Goal: Navigation & Orientation: Find specific page/section

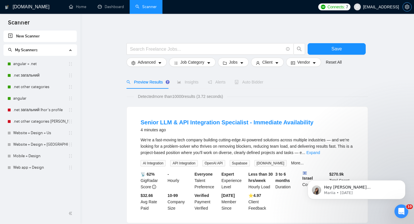
click at [406, 11] on button "button" at bounding box center [406, 6] width 9 height 9
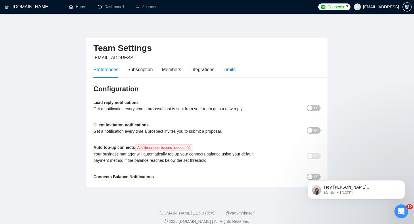
click at [236, 70] on div "Limits" at bounding box center [230, 69] width 12 height 7
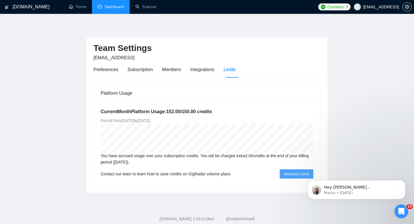
click at [117, 9] on link "Dashboard" at bounding box center [111, 6] width 26 height 5
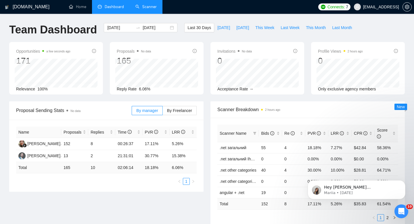
click at [153, 7] on link "Scanner" at bounding box center [145, 6] width 21 height 5
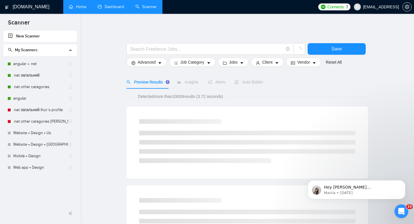
click at [74, 7] on link "Home" at bounding box center [77, 6] width 17 height 5
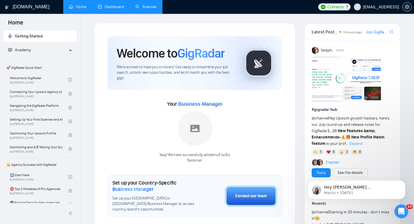
click at [108, 7] on link "Dashboard" at bounding box center [111, 6] width 26 height 5
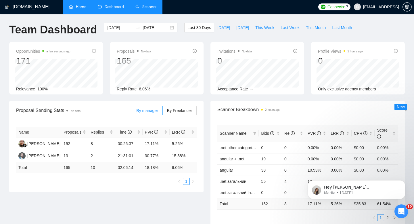
click at [147, 9] on link "Scanner" at bounding box center [145, 6] width 21 height 5
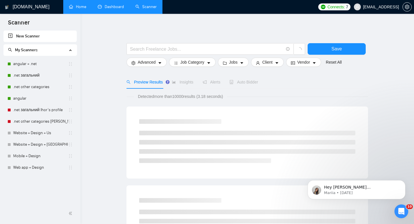
click at [121, 7] on link "Dashboard" at bounding box center [111, 6] width 26 height 5
